Goal: Transaction & Acquisition: Obtain resource

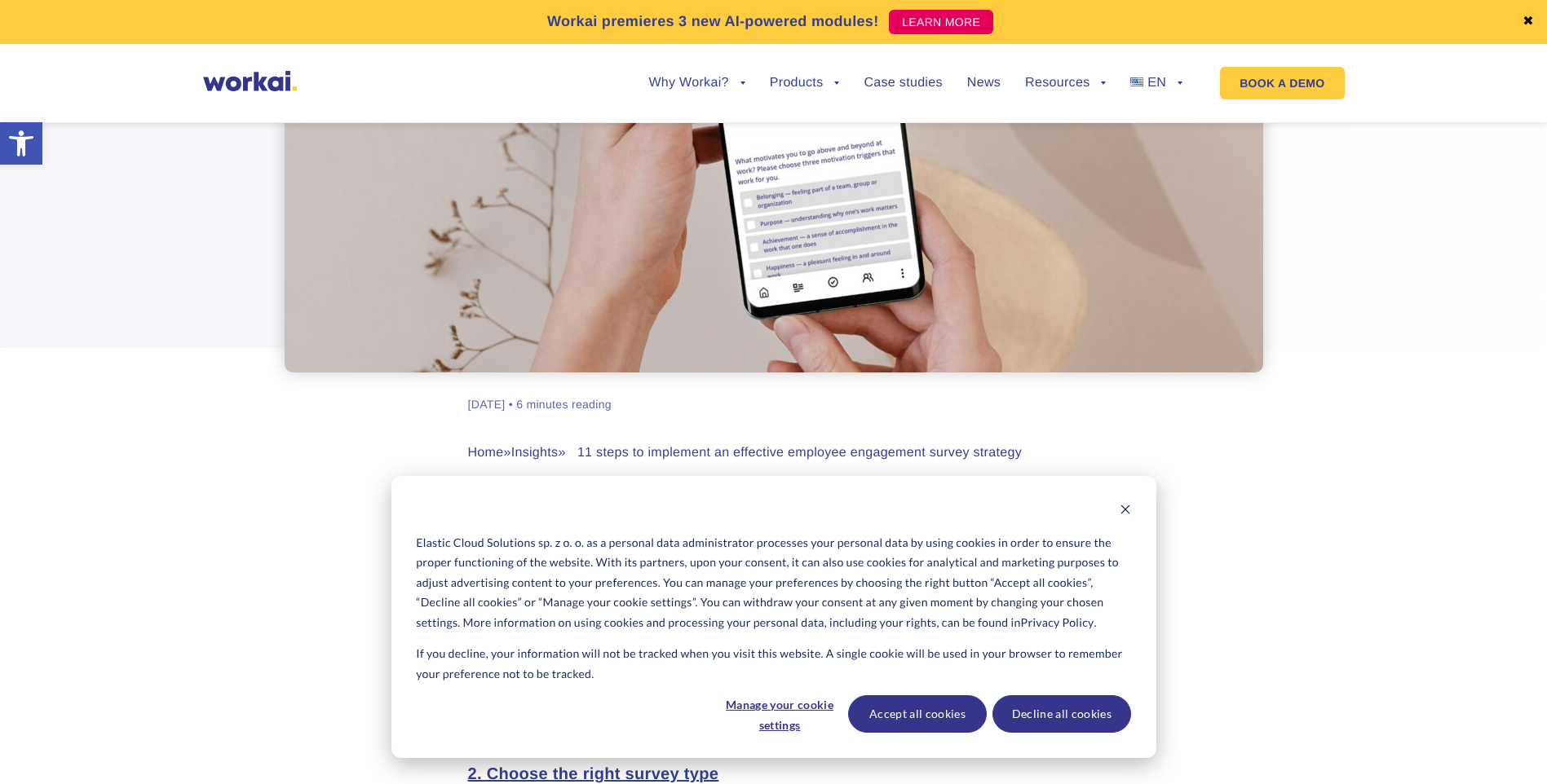
scroll to position [326, 0]
click at [910, 714] on button "Accept all cookies" at bounding box center [917, 713] width 138 height 37
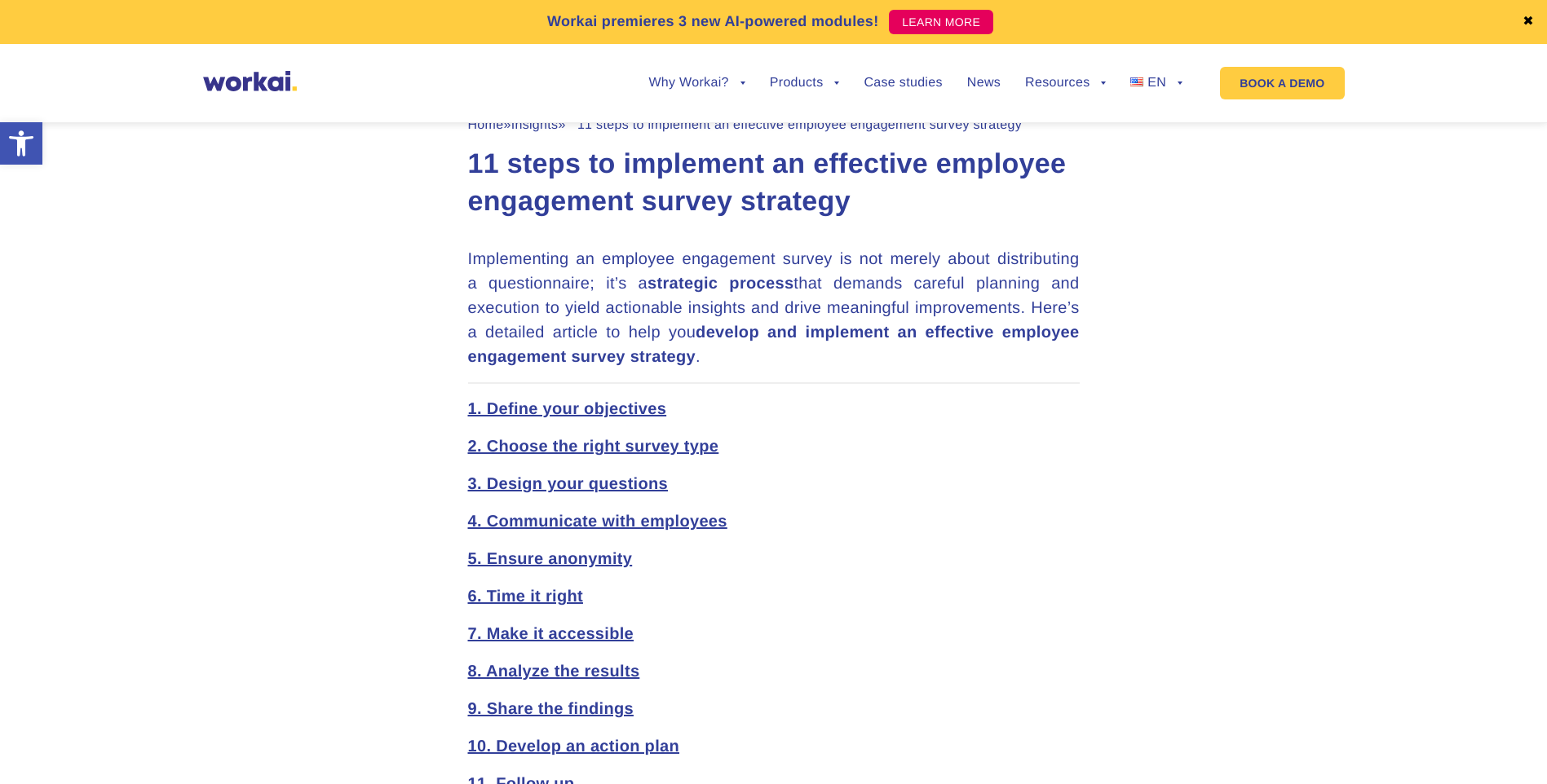
click at [522, 517] on strong "4. Communicate with employees" at bounding box center [597, 521] width 259 height 18
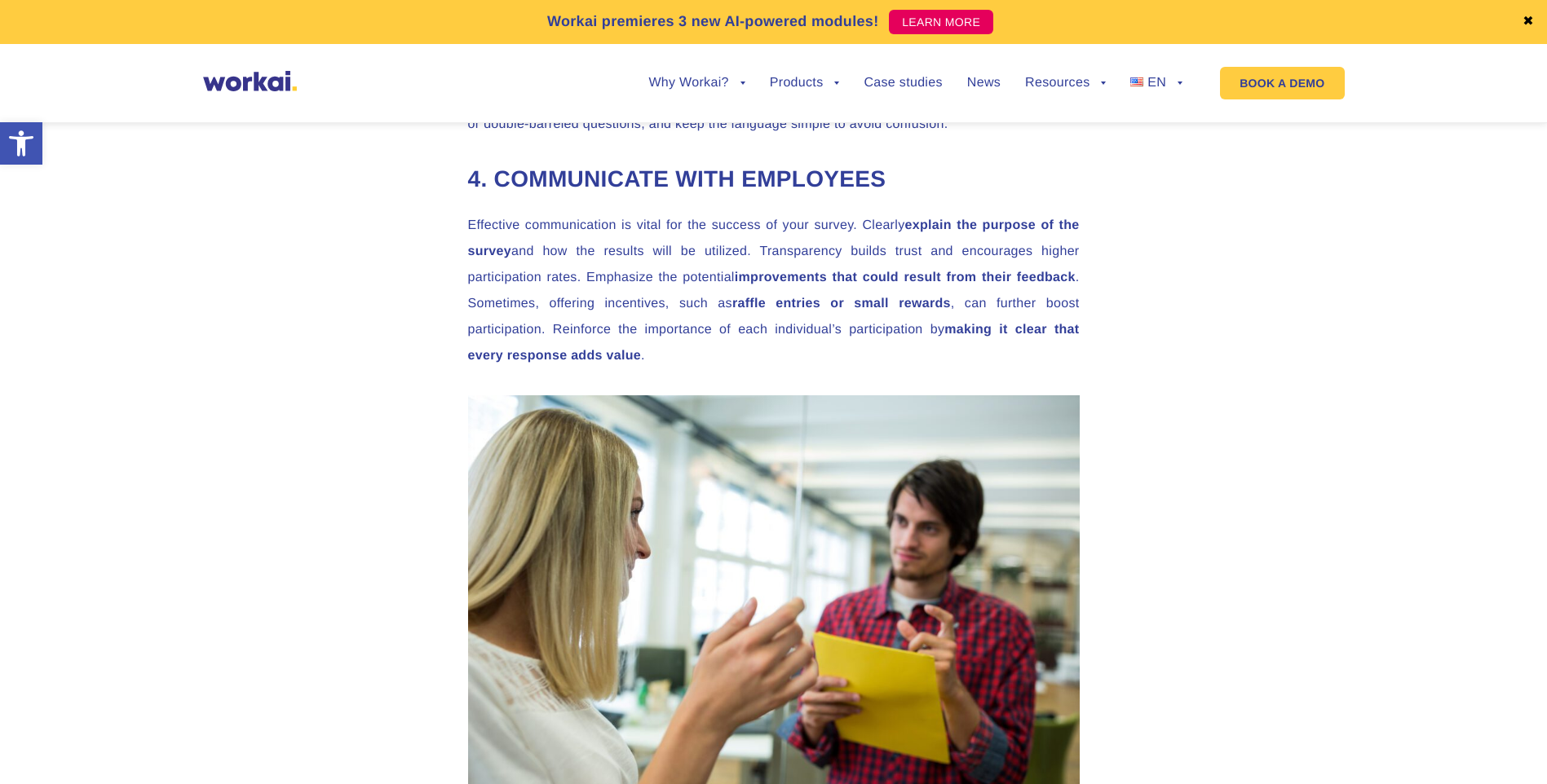
scroll to position [2512, 0]
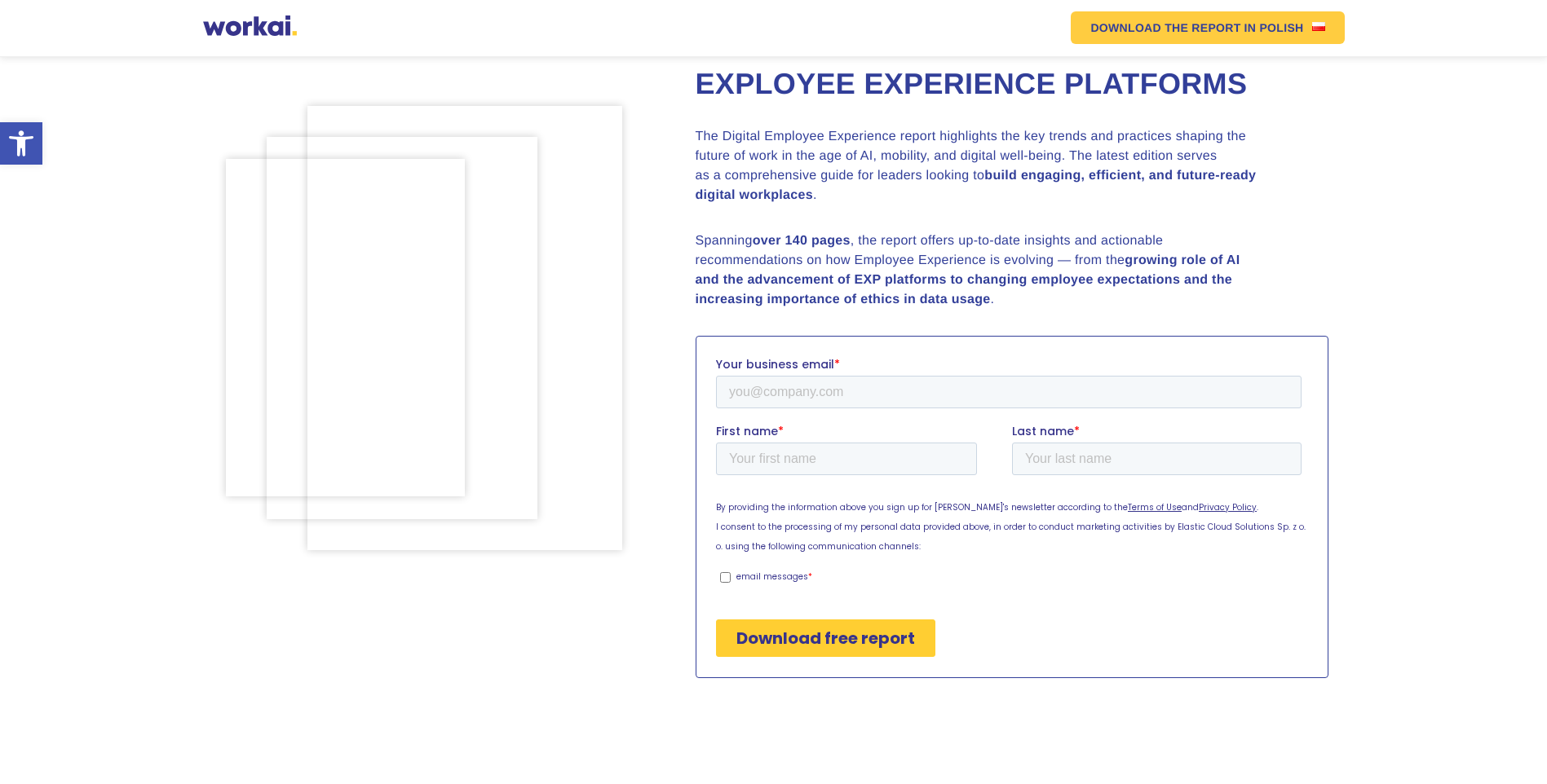
scroll to position [163, 0]
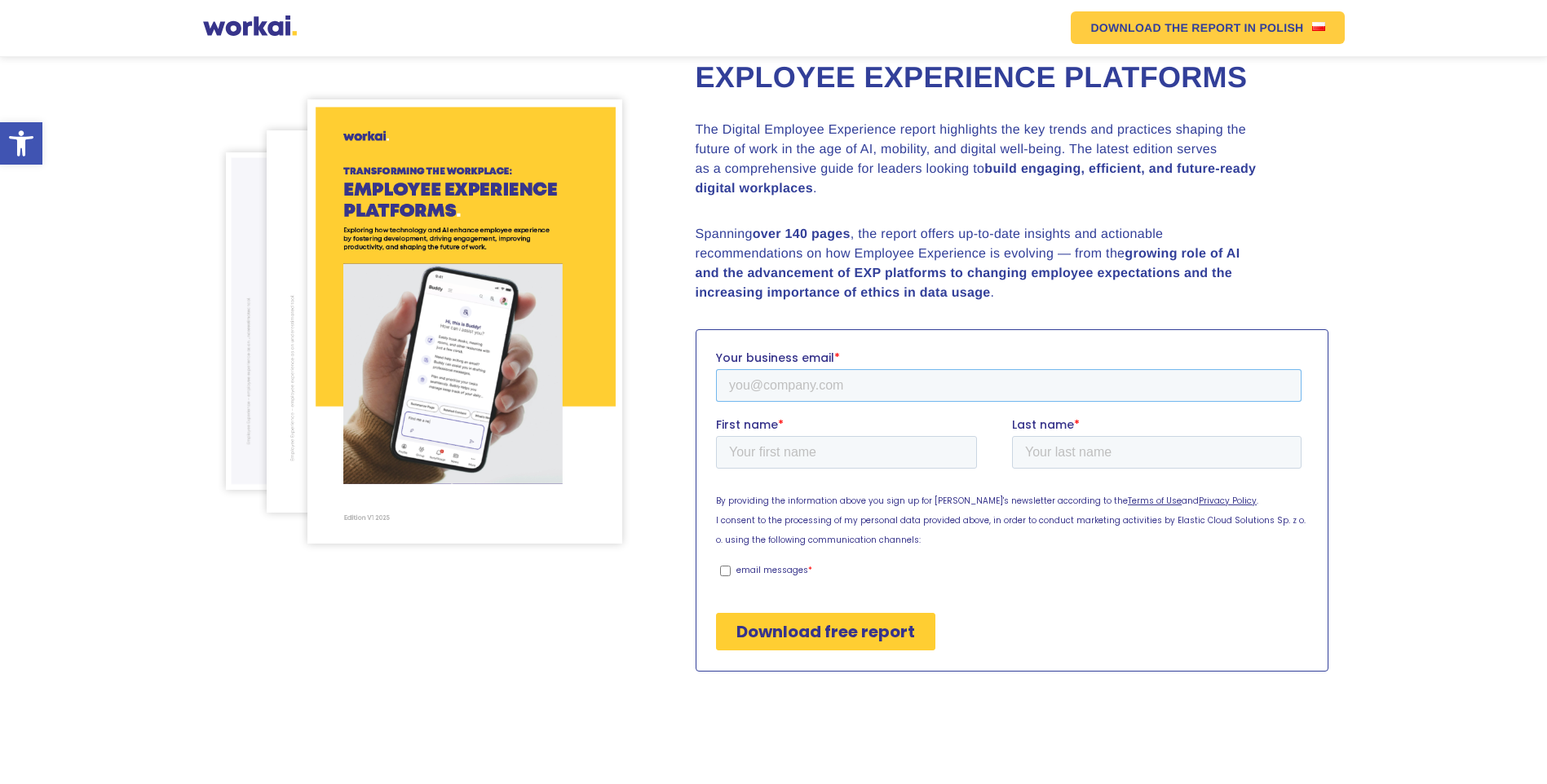
click at [764, 391] on input "Your business email *" at bounding box center [1007, 384] width 585 height 32
type input "[EMAIL_ADDRESS][PERSON_NAME][DOMAIN_NAME]"
click at [773, 453] on input "First name *" at bounding box center [845, 451] width 261 height 32
type input "Amirena"
click at [1038, 449] on input "Last name *" at bounding box center [1155, 451] width 289 height 32
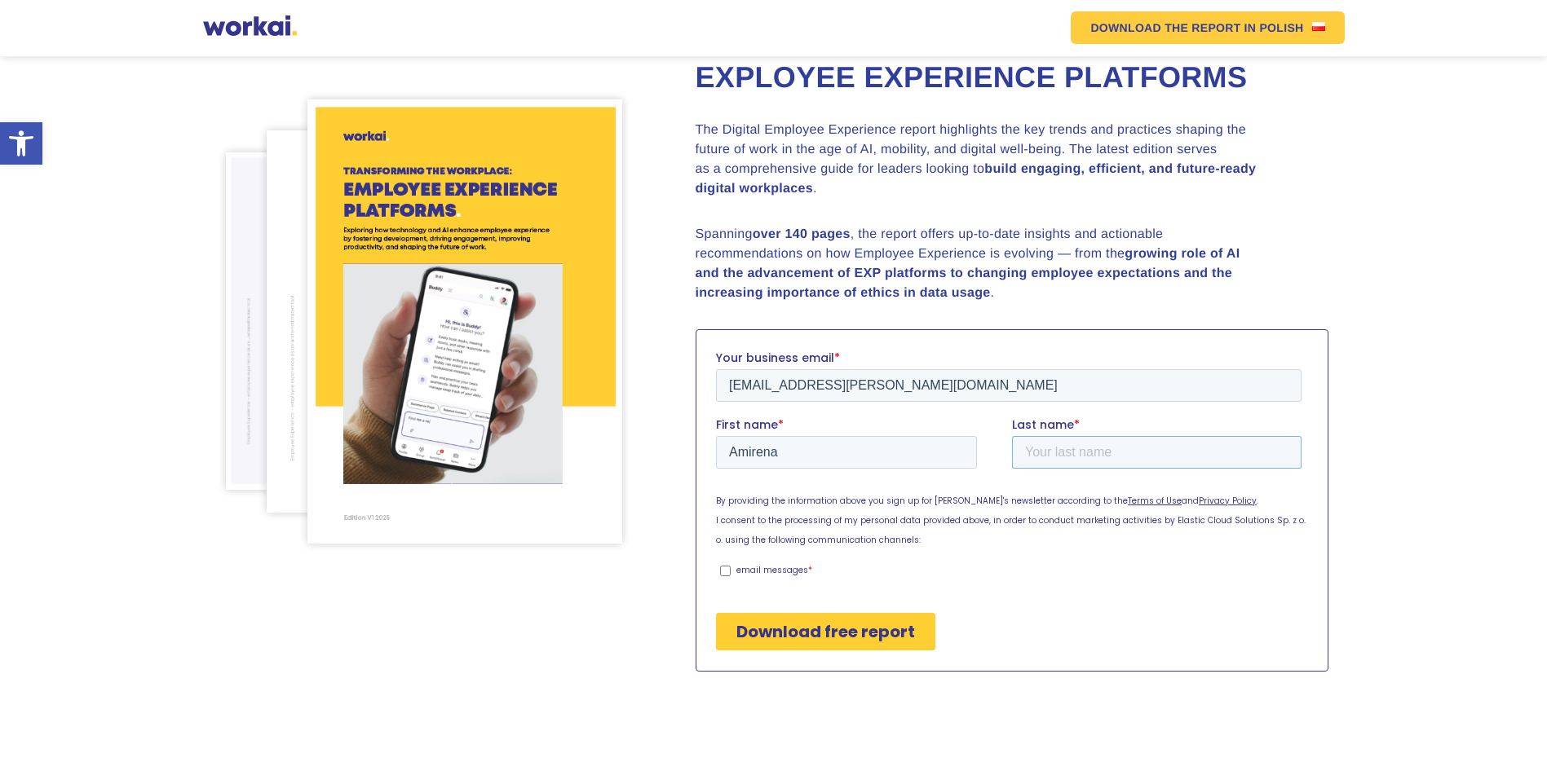
type input "[PERSON_NAME]"
click at [727, 571] on input "email messages *" at bounding box center [724, 569] width 11 height 11
checkbox input "true"
click at [813, 627] on input "Download free report" at bounding box center [824, 631] width 220 height 37
